Goal: Transaction & Acquisition: Subscribe to service/newsletter

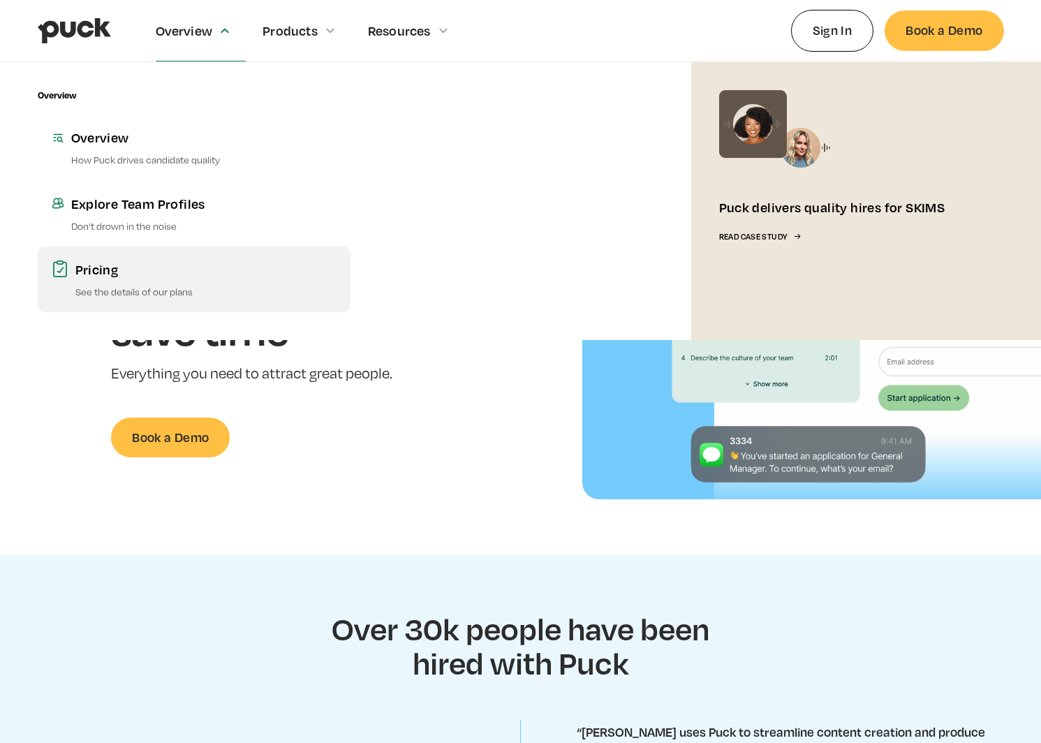
click at [108, 277] on link "Pricing See the details of our plans" at bounding box center [194, 279] width 313 height 66
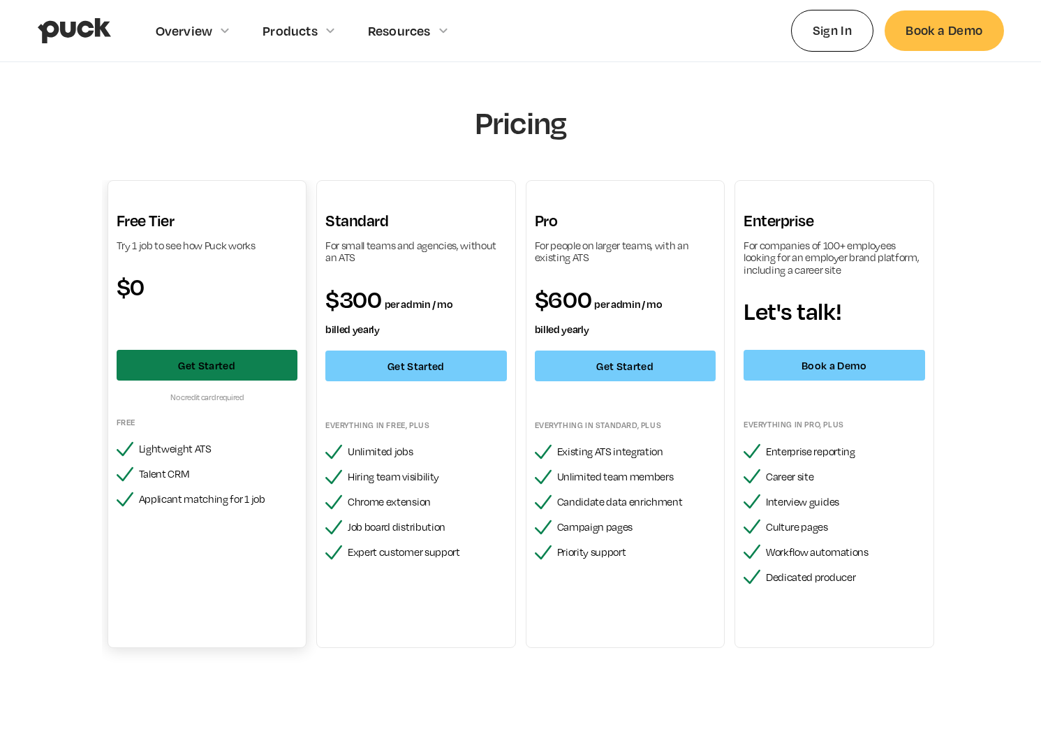
click at [234, 369] on link "Get Started" at bounding box center [207, 365] width 181 height 31
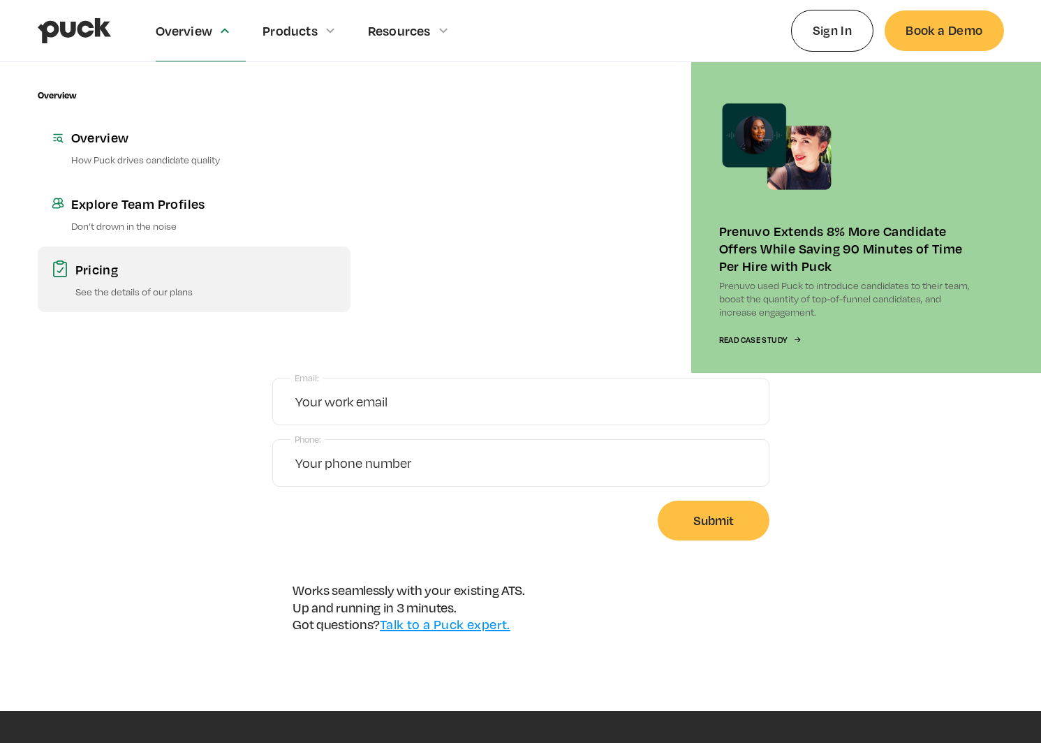
click at [64, 279] on link "Pricing See the details of our plans" at bounding box center [194, 279] width 313 height 66
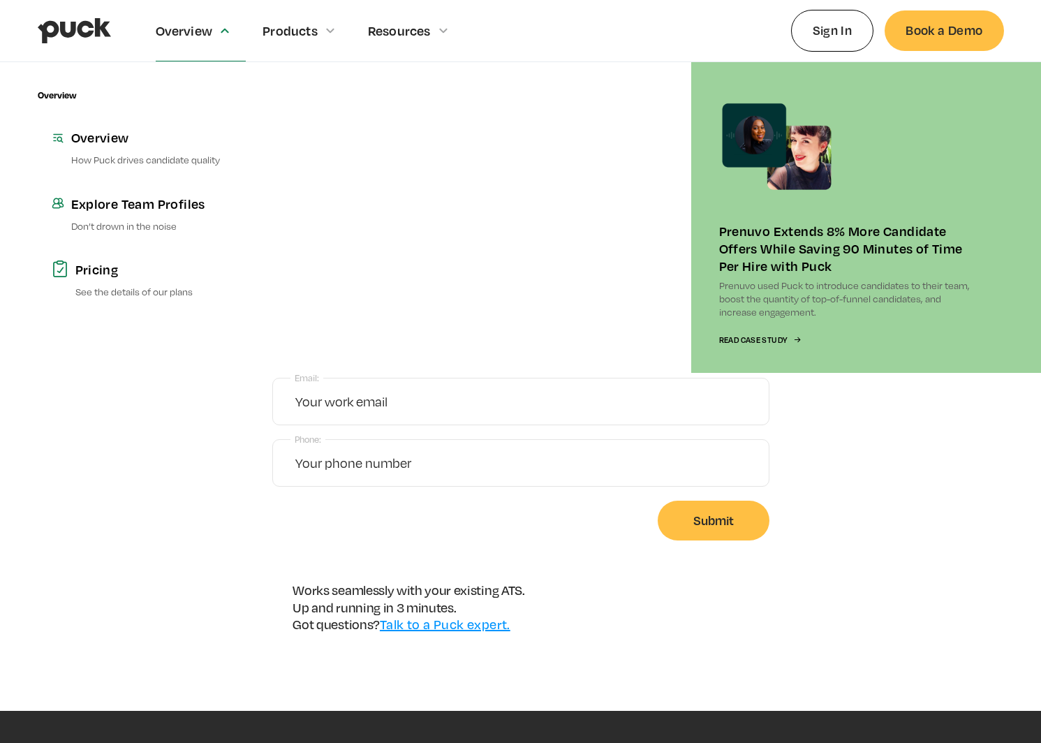
click at [94, 38] on img "home" at bounding box center [74, 30] width 73 height 27
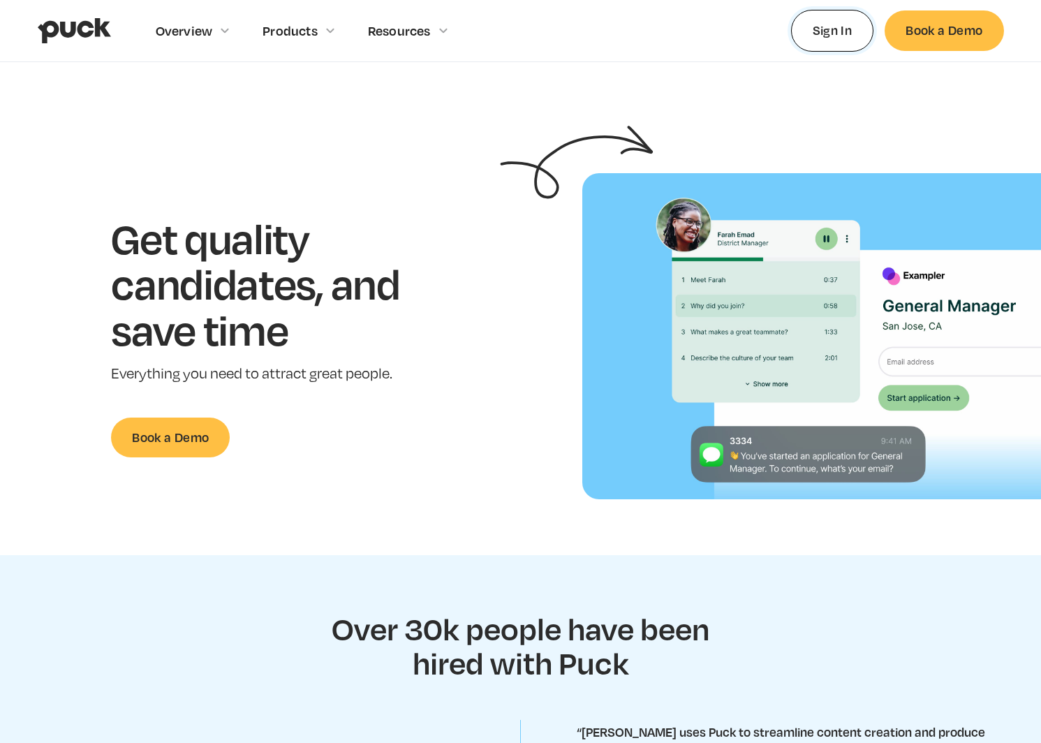
click at [850, 33] on link "Sign In" at bounding box center [832, 30] width 83 height 41
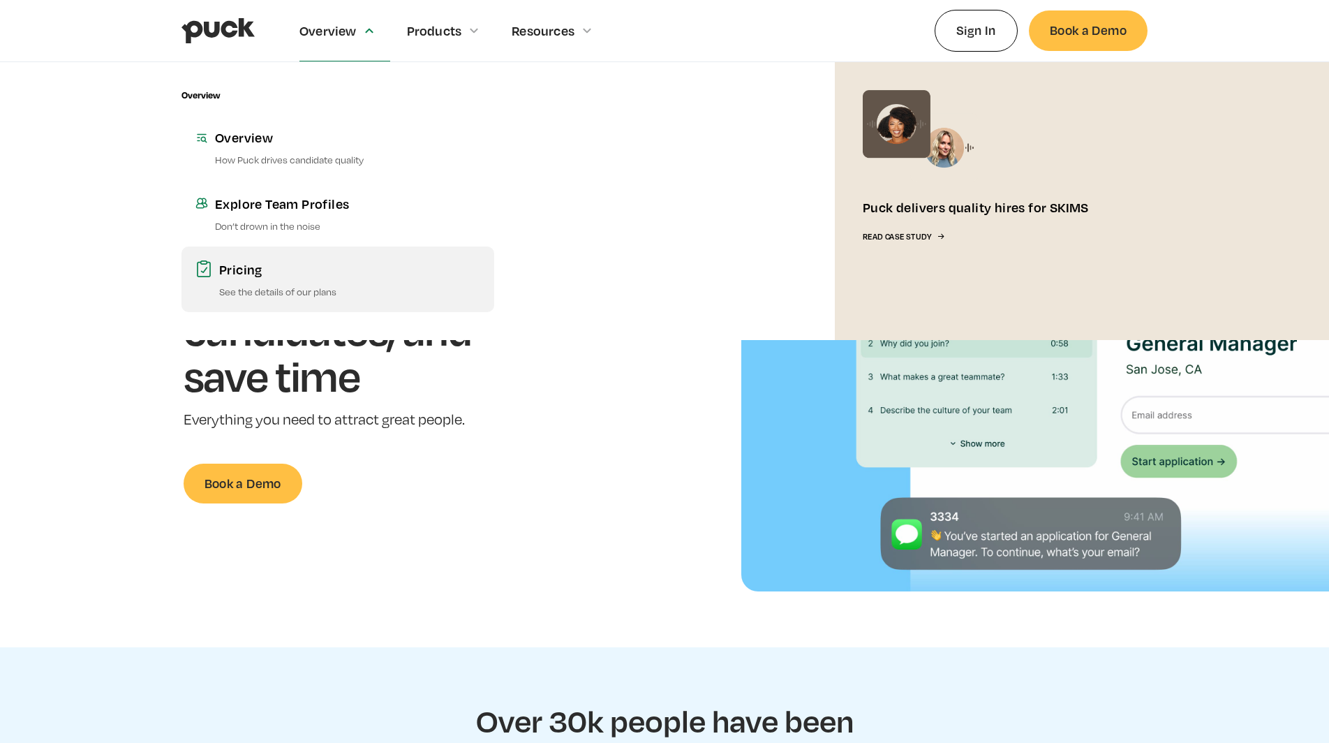
click at [215, 271] on link "Pricing See the details of our plans" at bounding box center [337, 279] width 313 height 66
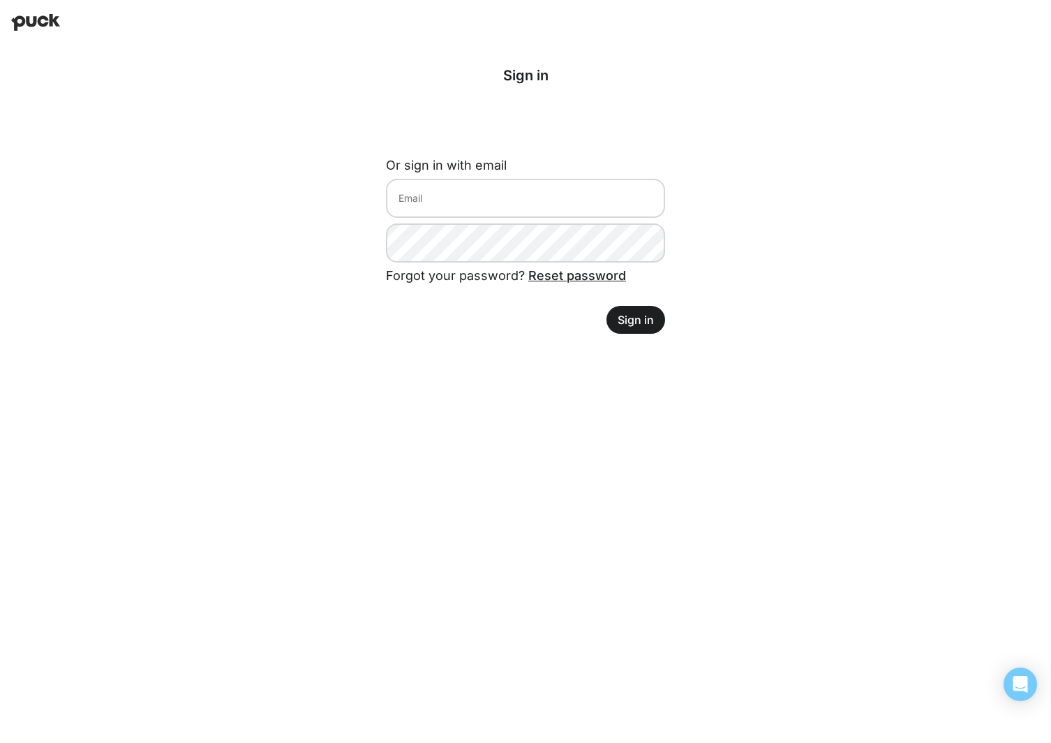
click at [575, 114] on div "Sign in with Google. Opens in new tab" at bounding box center [525, 123] width 279 height 31
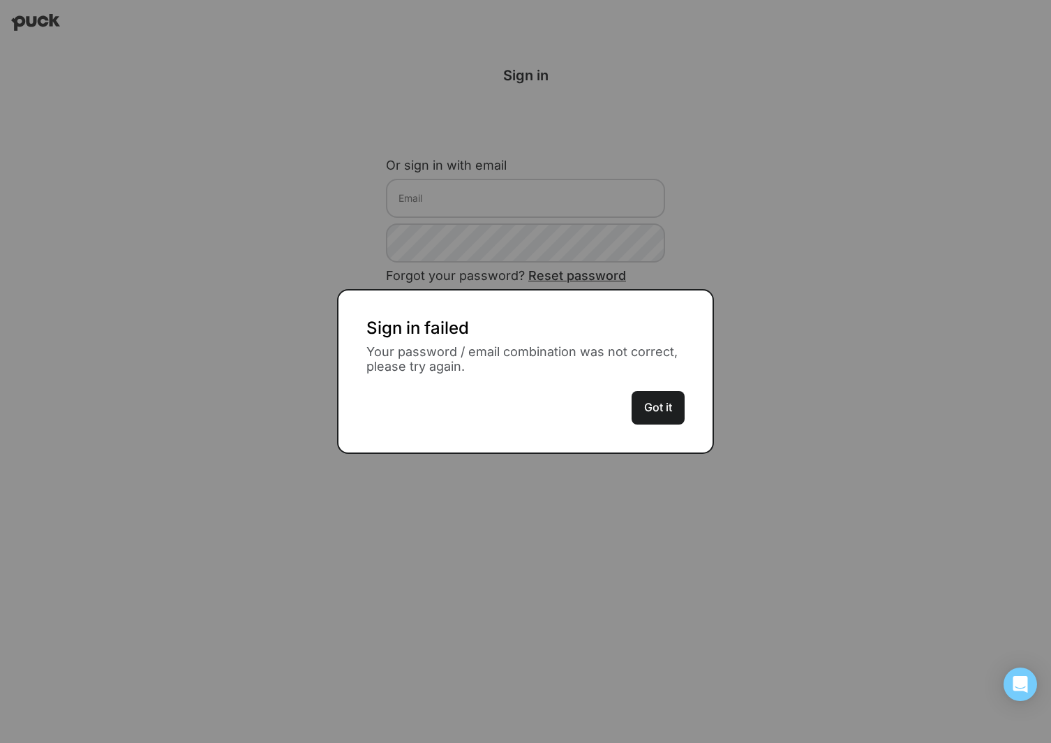
click at [667, 410] on button "Got it" at bounding box center [658, 408] width 53 height 34
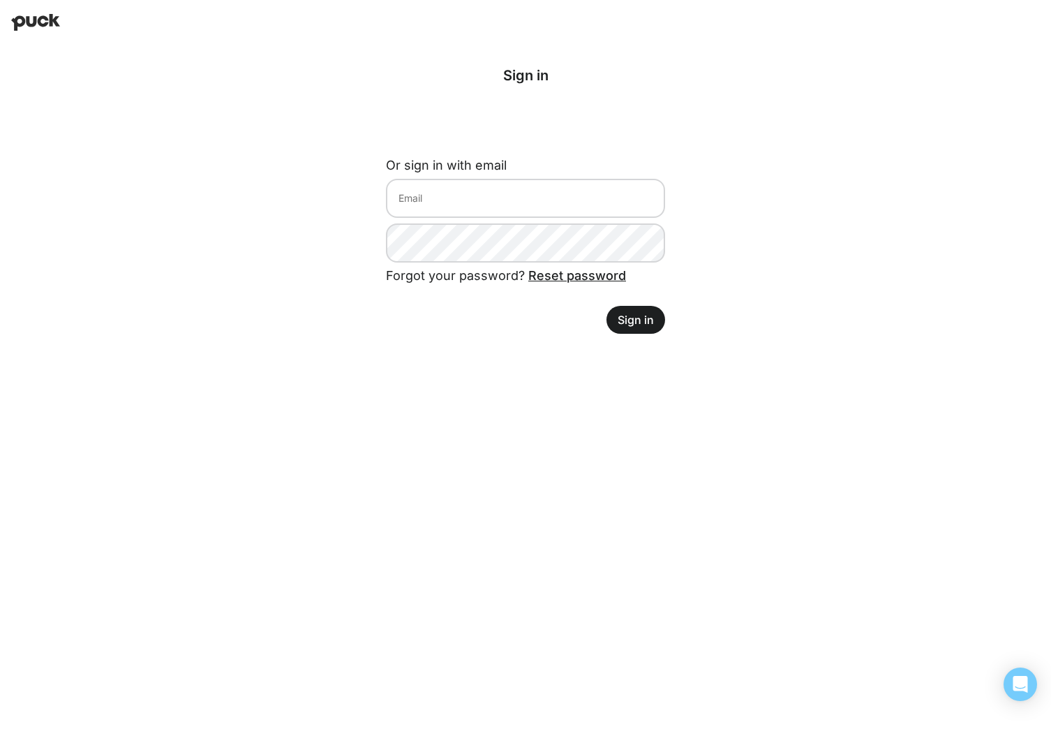
click at [548, 121] on div "Sign in with Google. Opens in new tab" at bounding box center [525, 123] width 279 height 31
click at [24, 18] on img at bounding box center [35, 22] width 49 height 17
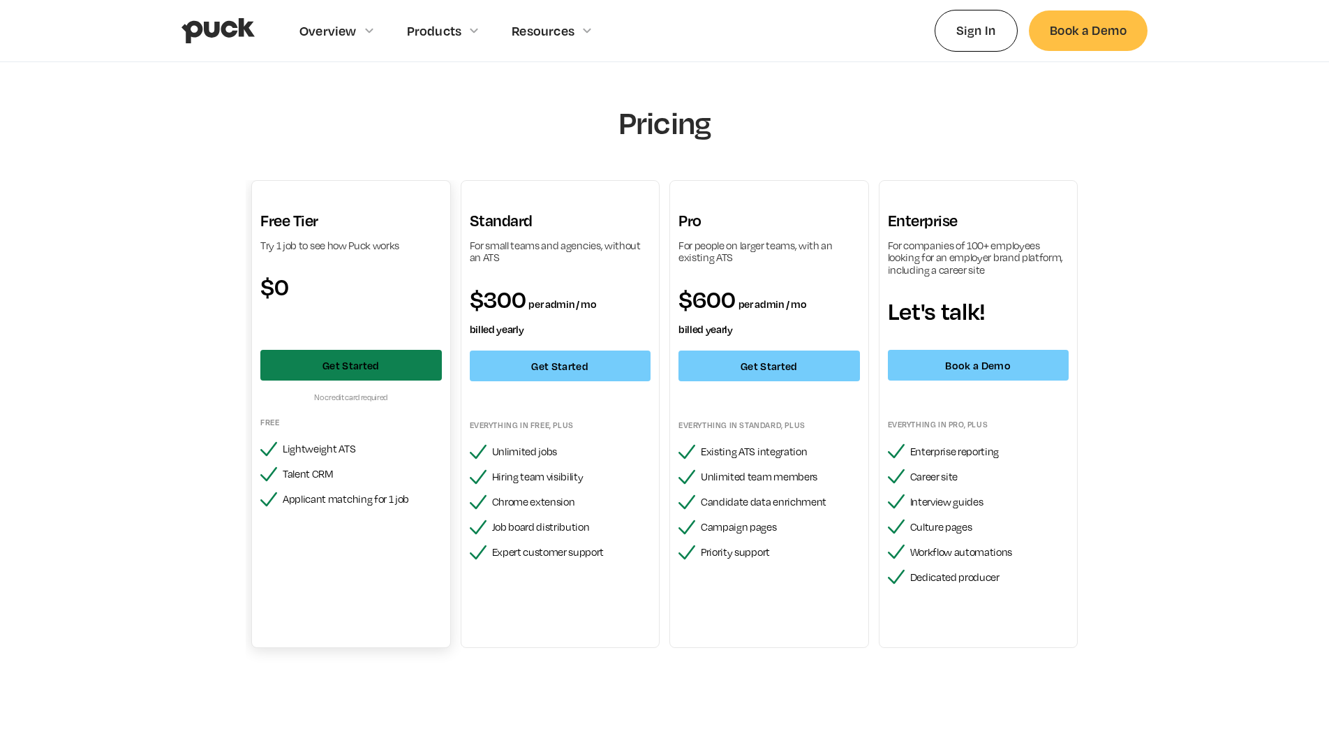
click at [357, 369] on link "Get Started" at bounding box center [350, 365] width 181 height 31
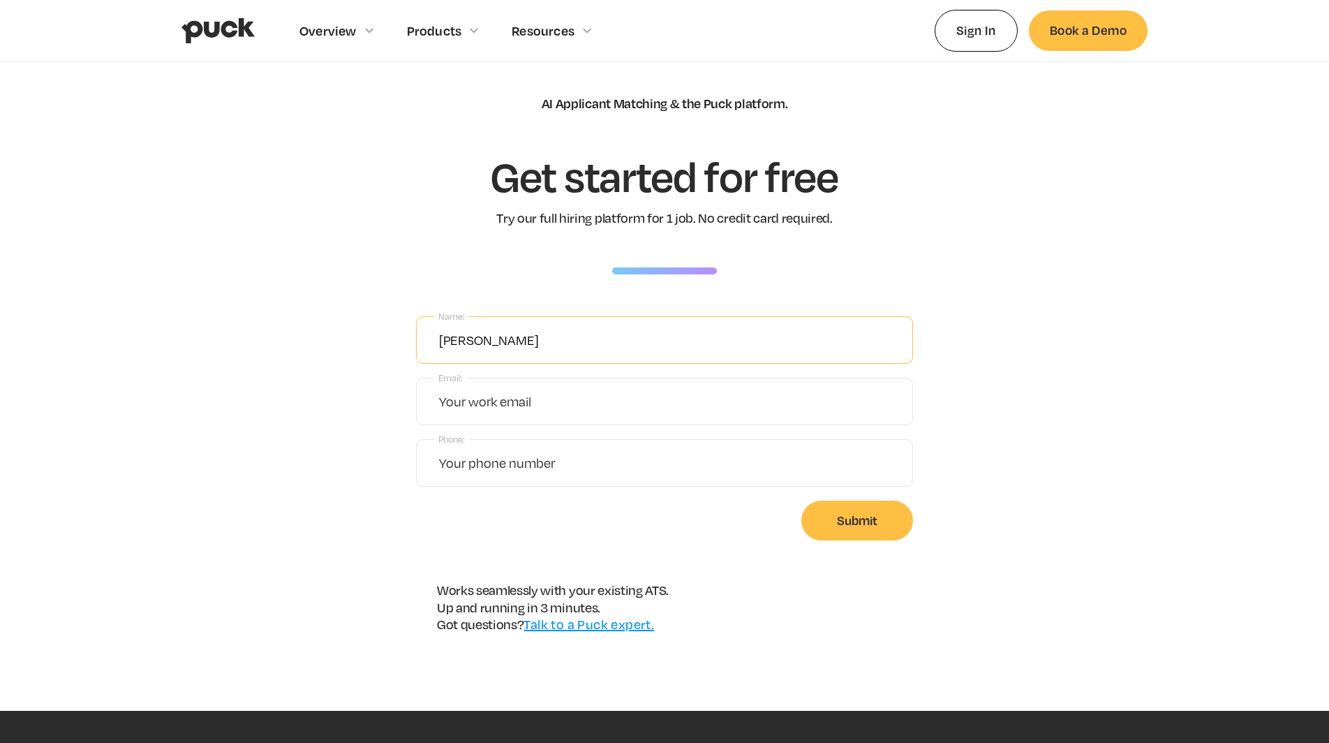
type input "[PERSON_NAME]"
type input "H"
type input "[EMAIL_ADDRESS][DOMAIN_NAME]"
type input "5173312108"
click at [868, 519] on input "Submit" at bounding box center [857, 521] width 112 height 40
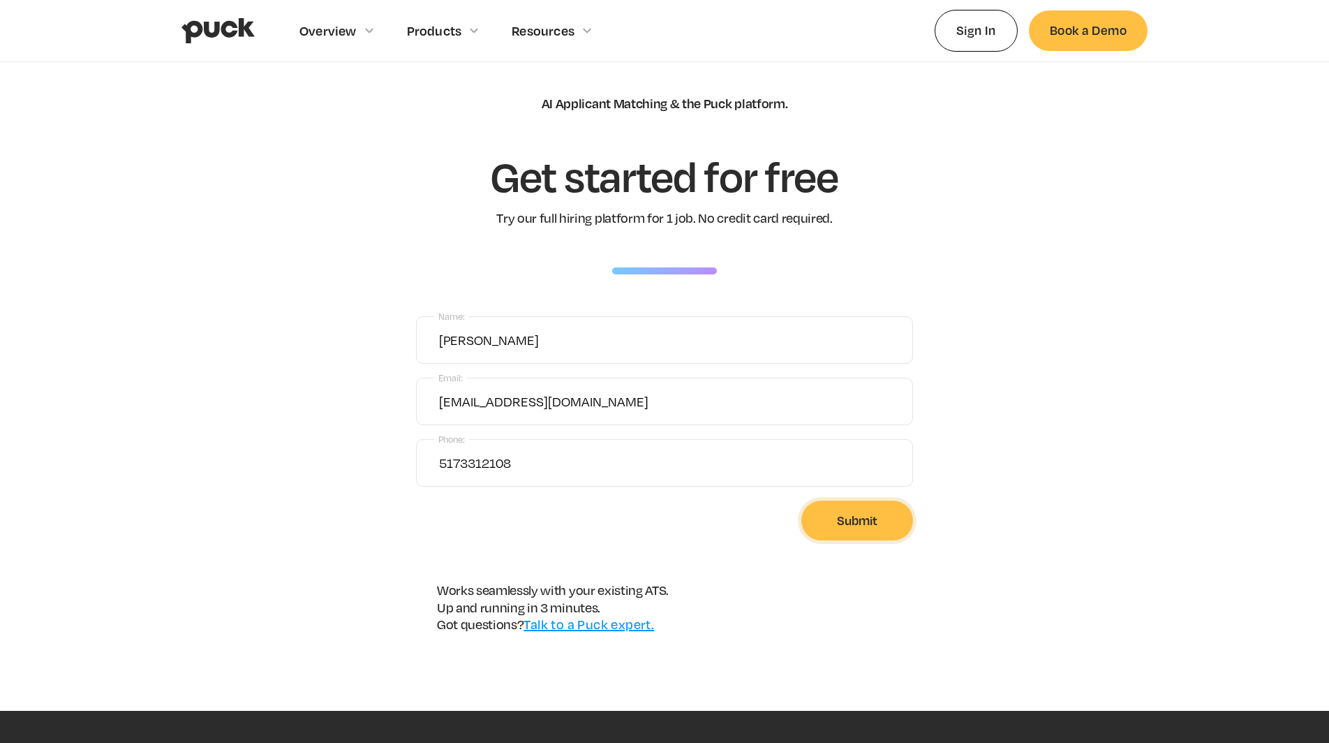
type input "Please wait..."
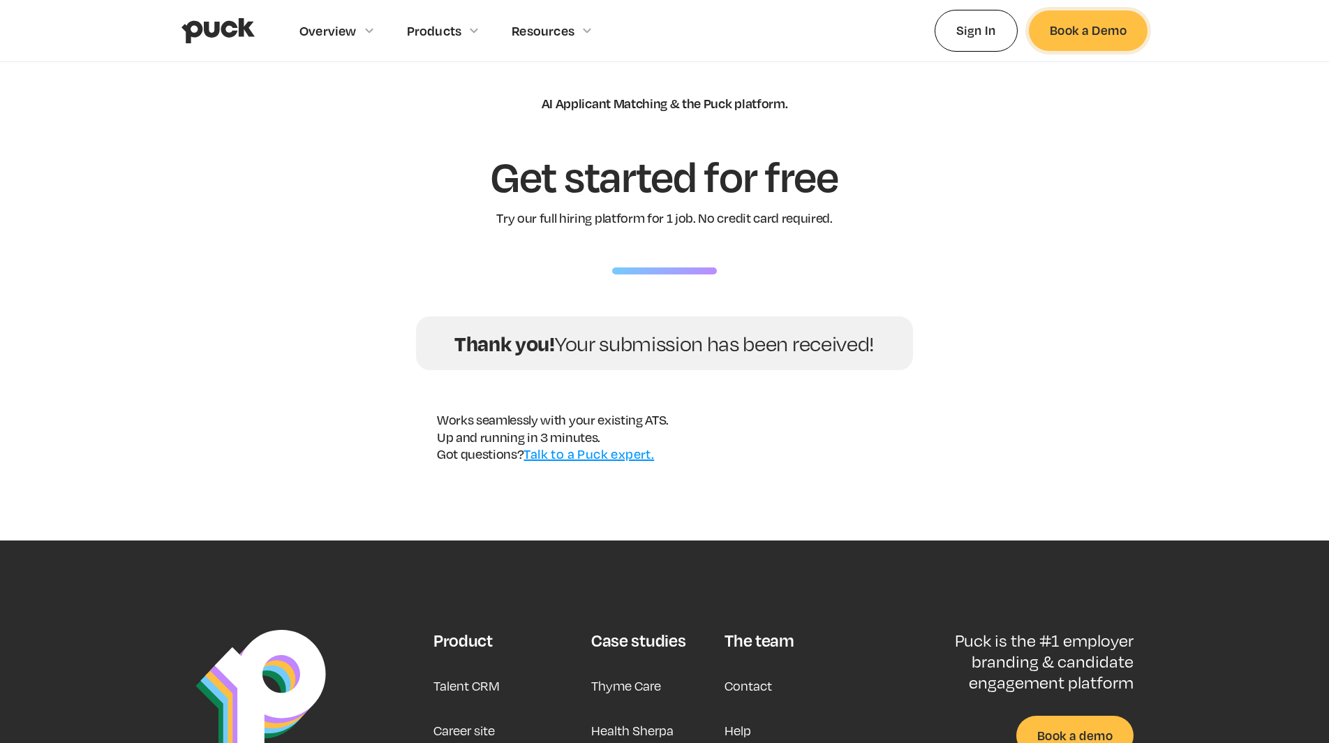
click at [1085, 27] on link "Book a Demo" at bounding box center [1088, 30] width 119 height 40
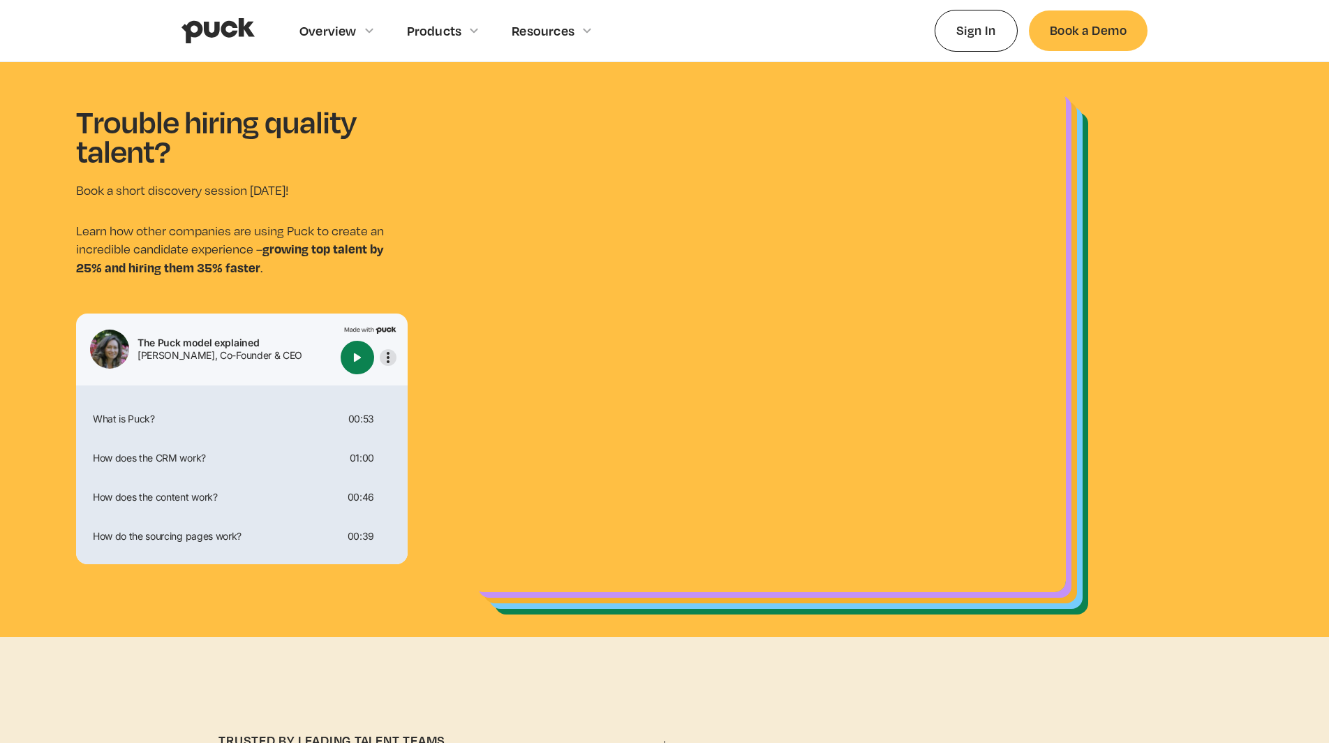
click at [392, 362] on img "More options" at bounding box center [388, 357] width 17 height 17
click at [443, 320] on section "Trouble hiring quality talent? Book a short discovery session today! Learn how …" at bounding box center [664, 349] width 1329 height 575
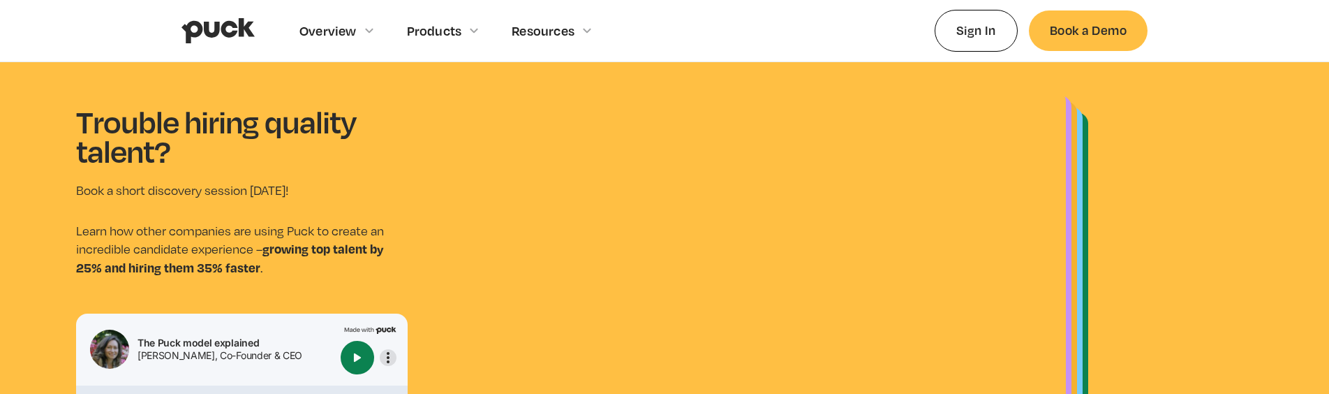
click at [387, 354] on img "More options" at bounding box center [388, 357] width 17 height 17
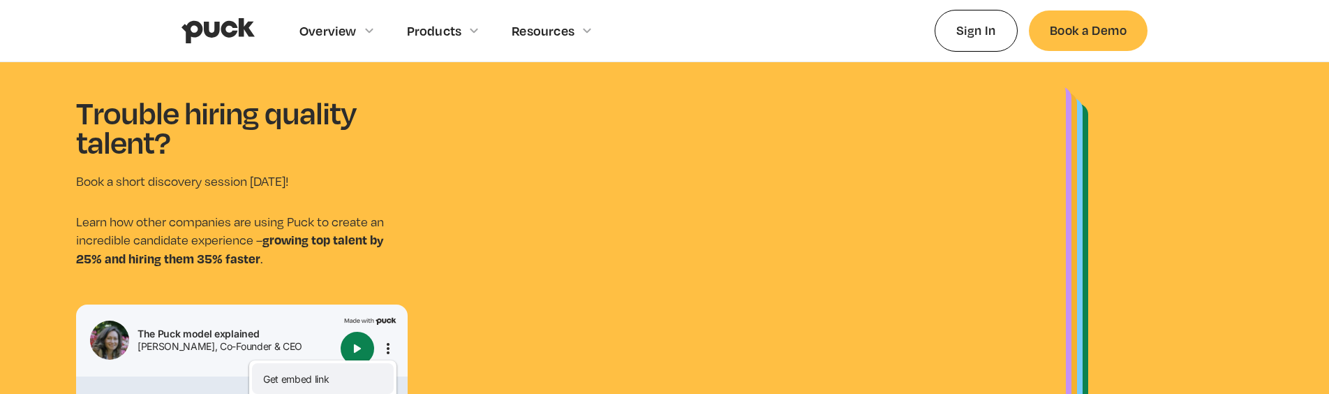
click at [319, 376] on div "Get embed link" at bounding box center [323, 378] width 142 height 31
